Goal: Information Seeking & Learning: Learn about a topic

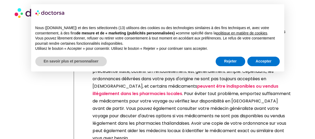
scroll to position [2001, 0]
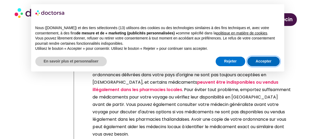
click at [258, 60] on font "Accepter" at bounding box center [264, 61] width 16 height 4
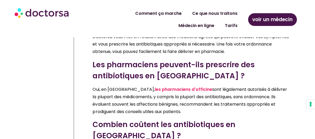
scroll to position [2344, 0]
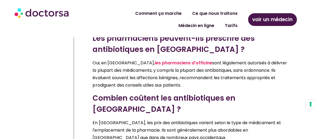
drag, startPoint x: 142, startPoint y: 78, endPoint x: 123, endPoint y: 78, distance: 19.3
copy font "Doctorsa"
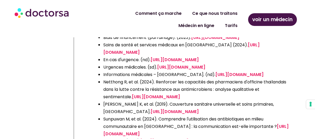
scroll to position [3637, 0]
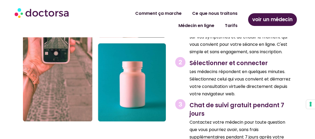
scroll to position [792, 0]
